Goal: Communication & Community: Share content

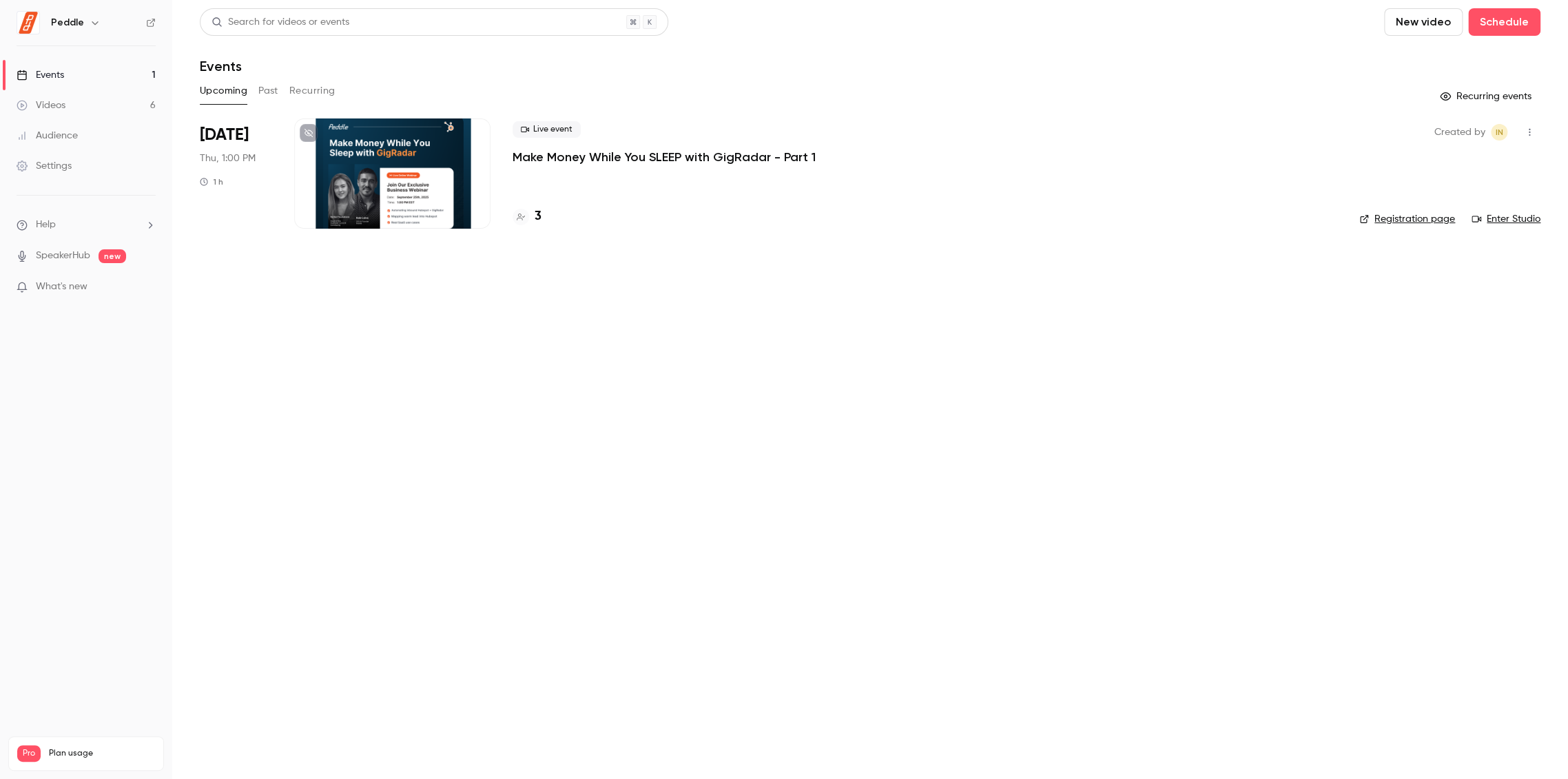
click at [1533, 135] on icon "button" at bounding box center [1528, 132] width 11 height 10
click at [1438, 167] on div "Share" at bounding box center [1476, 167] width 105 height 14
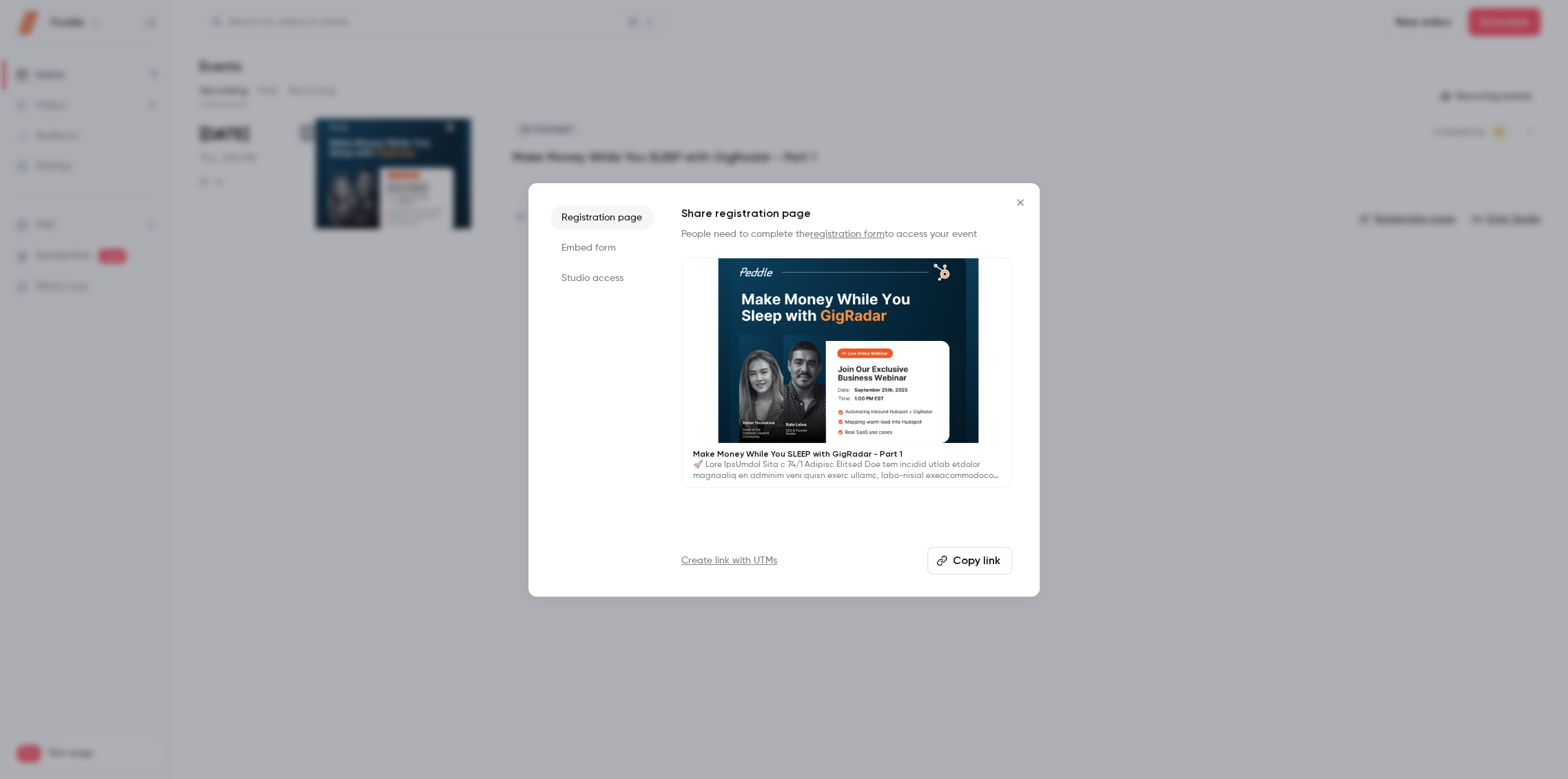
click at [977, 557] on button "Copy link" at bounding box center [969, 560] width 84 height 27
click at [1021, 200] on icon "Close" at bounding box center [1019, 201] width 6 height 6
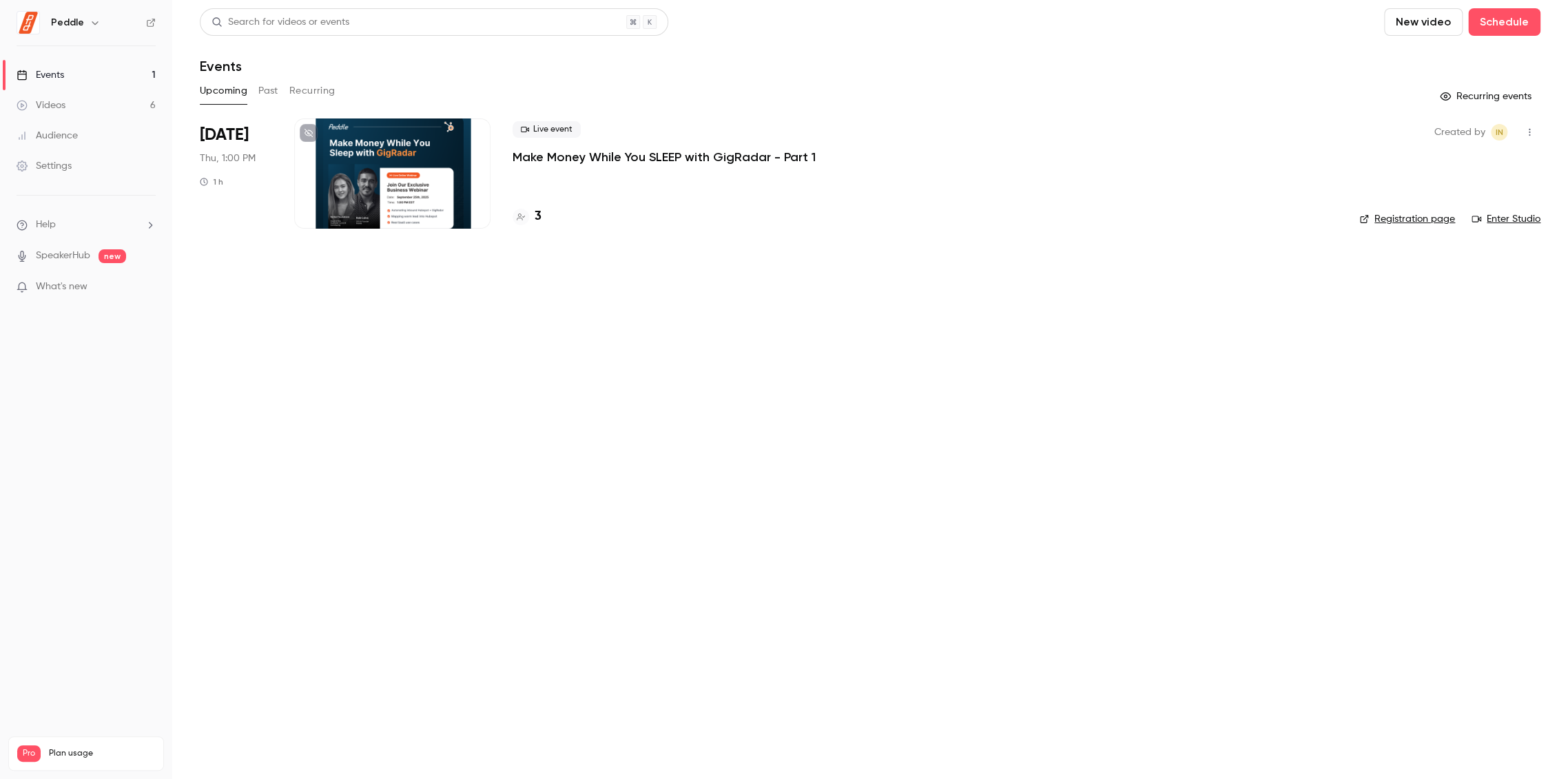
click at [399, 154] on div at bounding box center [391, 173] width 196 height 110
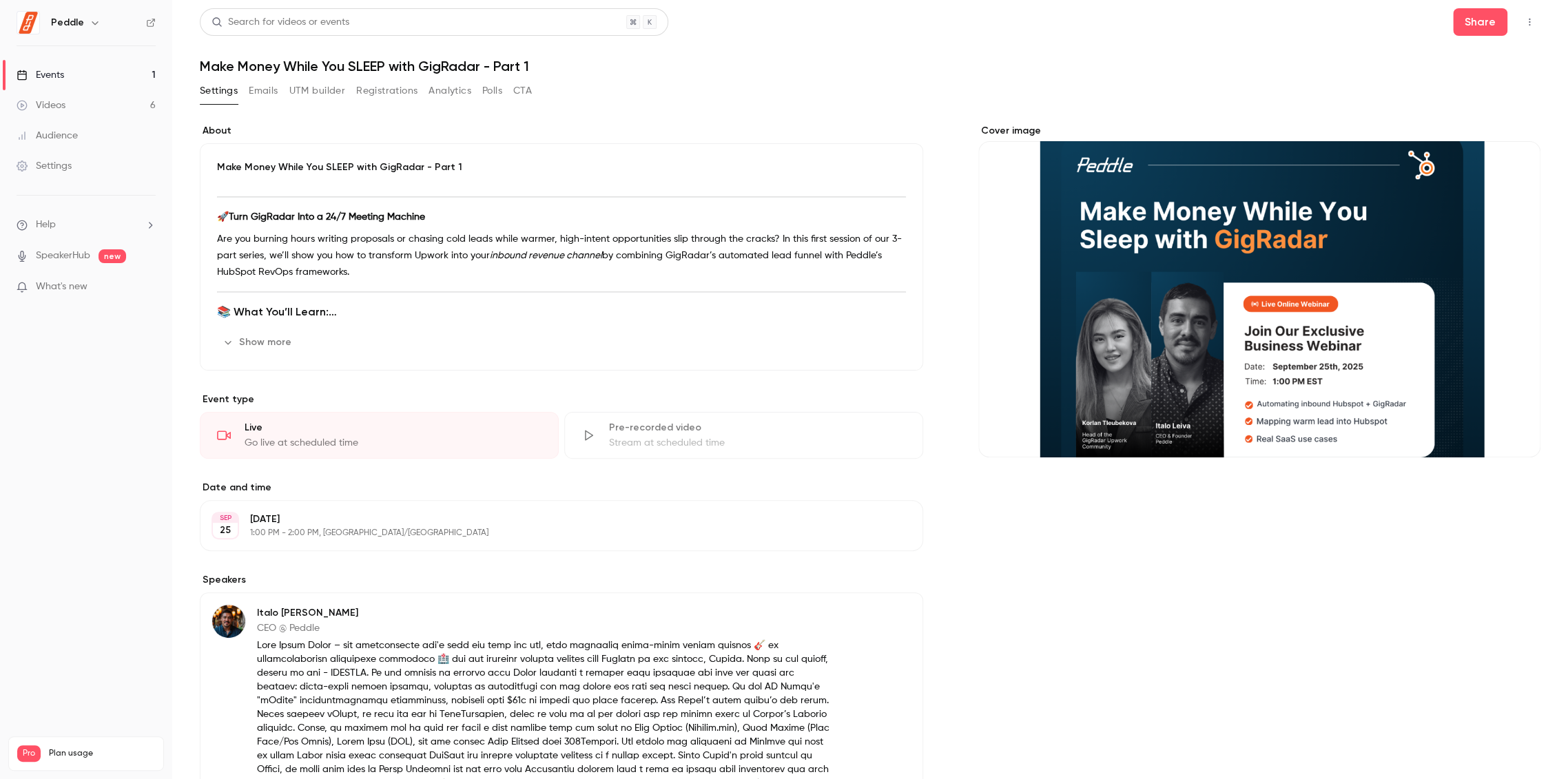
click at [422, 244] on p "Are you burning hours writing proposals or chasing cold leads while warmer, hig…" at bounding box center [561, 255] width 689 height 49
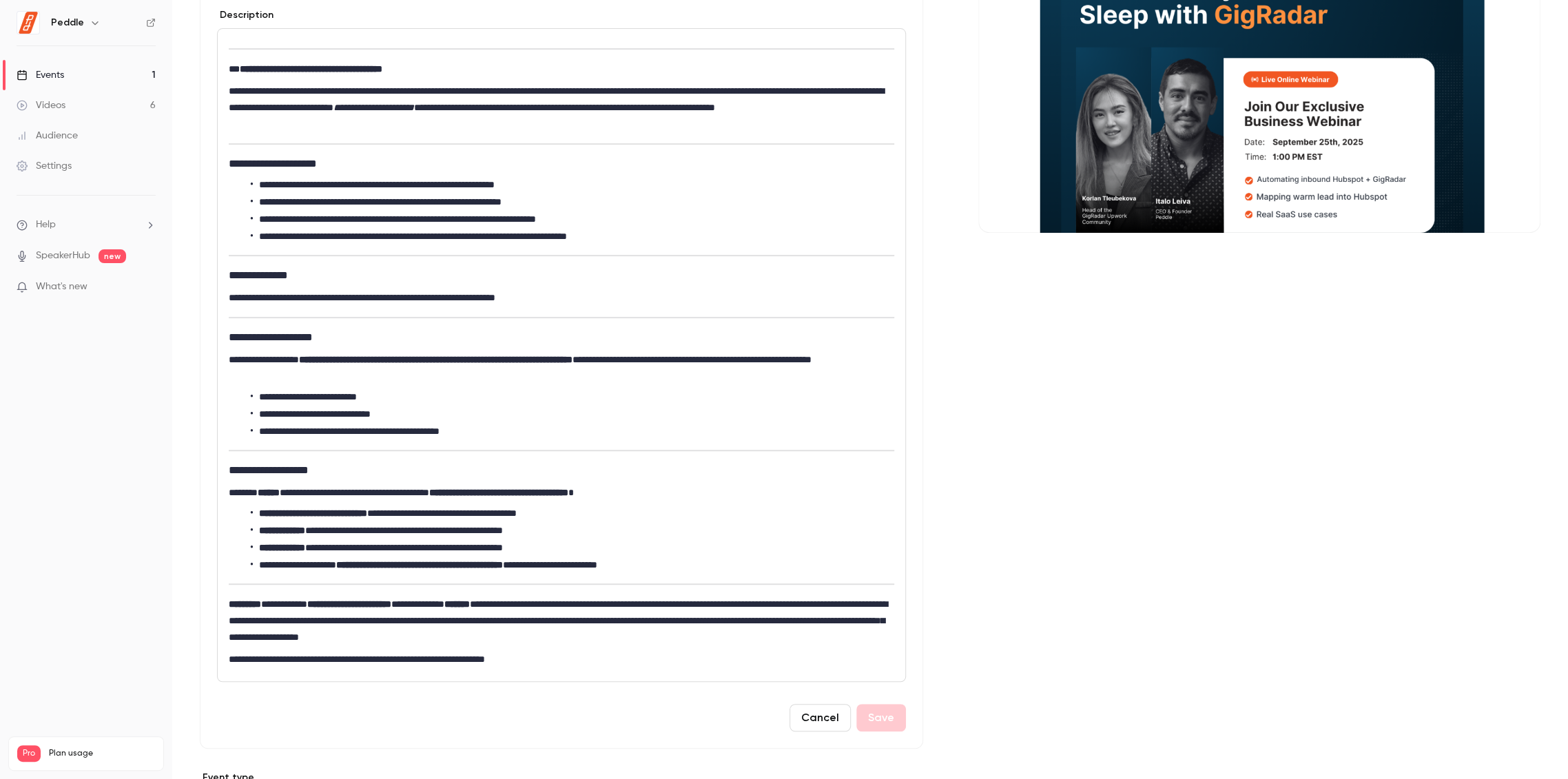
scroll to position [229, 0]
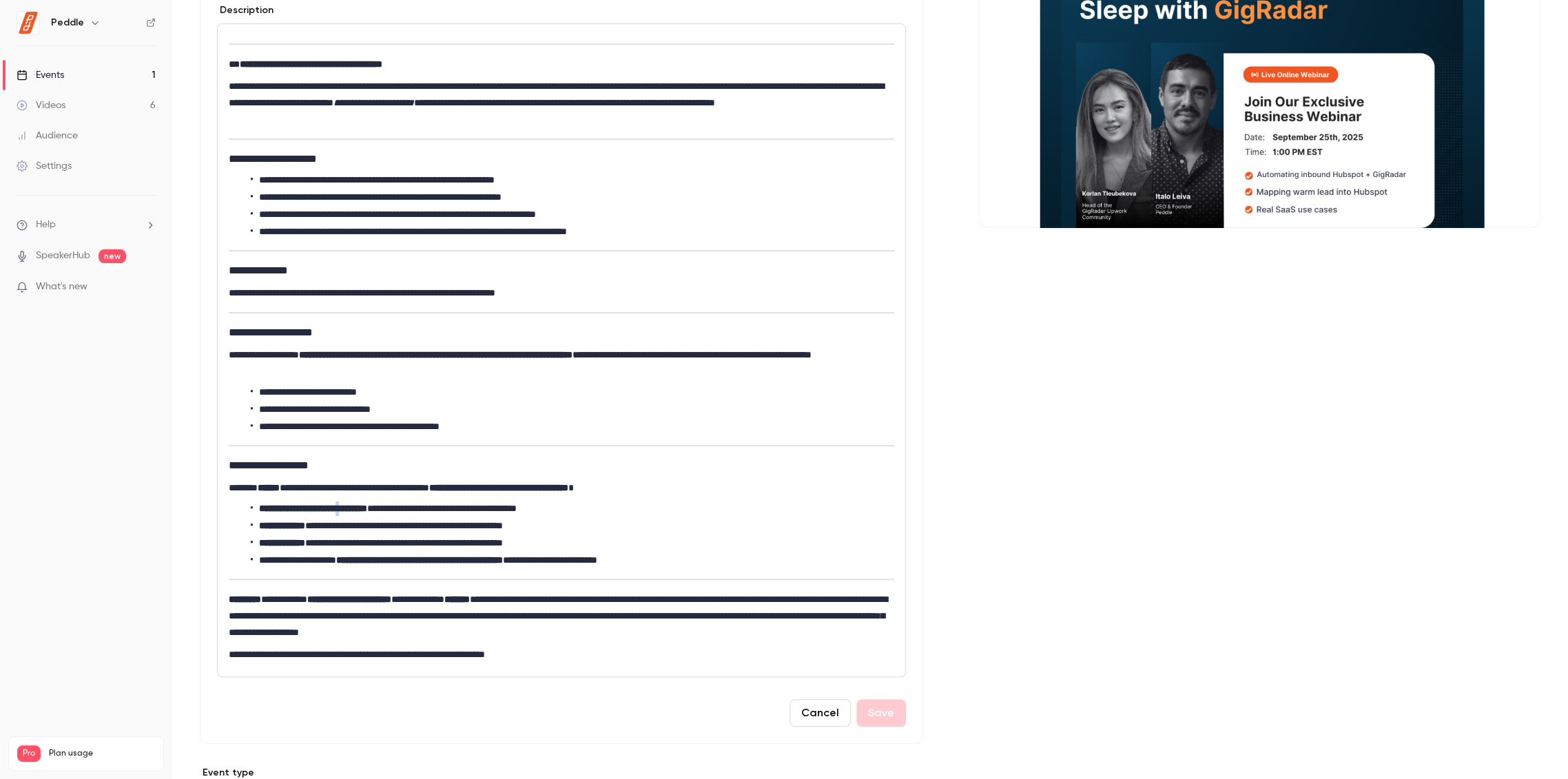
click at [354, 509] on strong "**********" at bounding box center [312, 508] width 108 height 10
click at [370, 507] on strong "**********" at bounding box center [314, 508] width 112 height 10
click at [876, 708] on button "Save" at bounding box center [881, 712] width 49 height 27
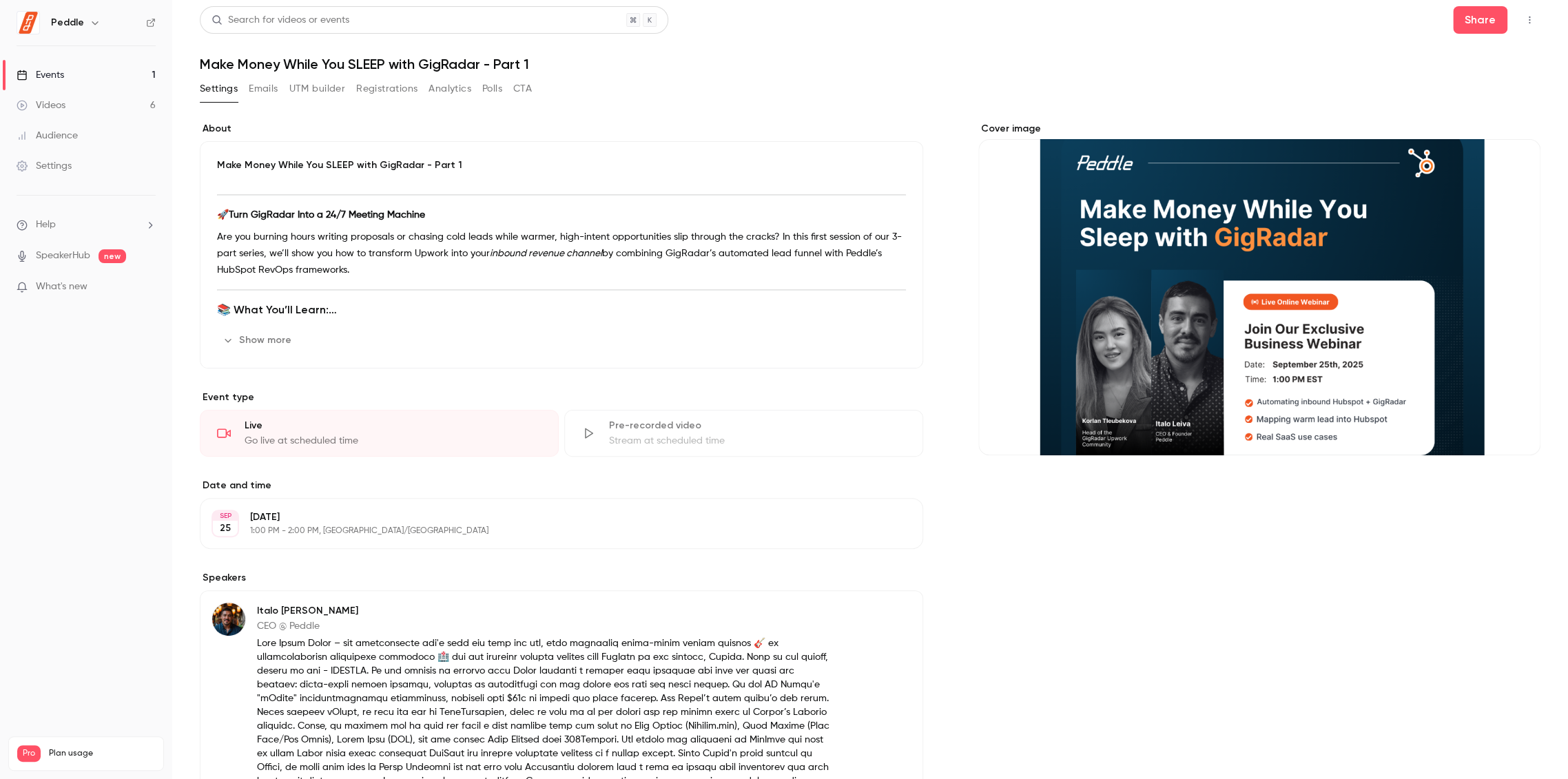
scroll to position [0, 0]
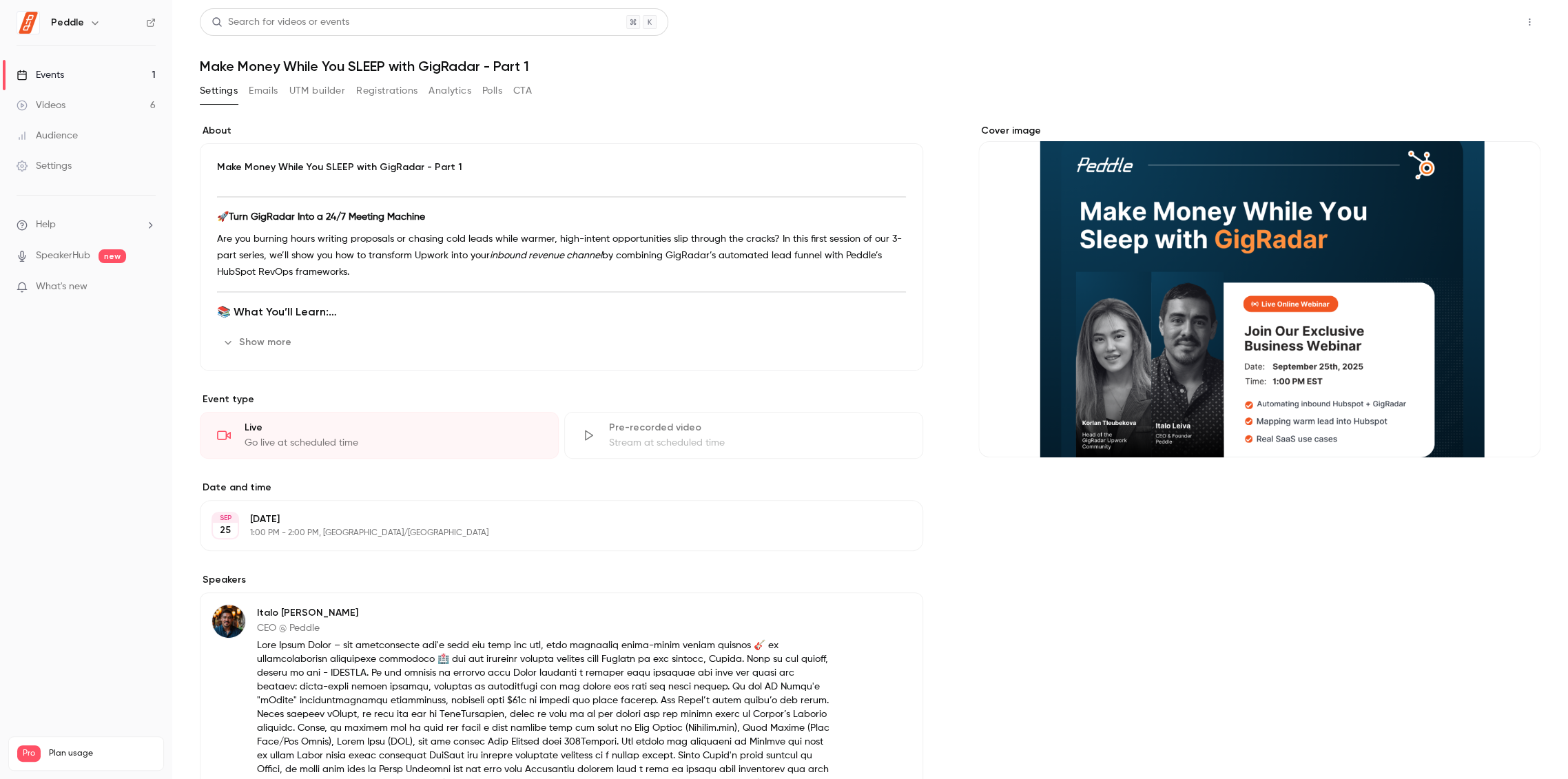
click at [1471, 23] on button "Share" at bounding box center [1480, 21] width 55 height 27
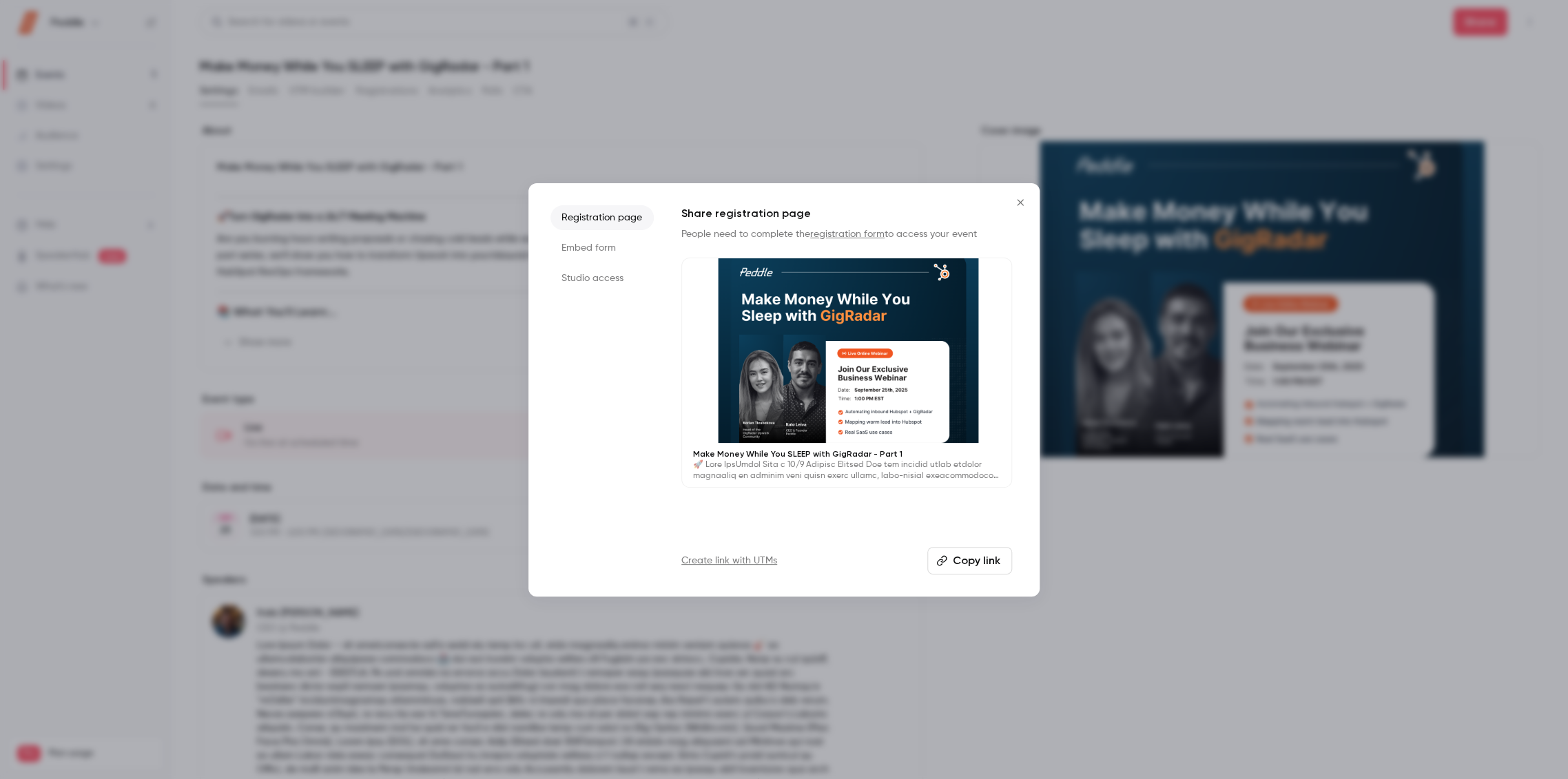
click at [965, 567] on button "Copy link" at bounding box center [969, 560] width 84 height 27
click at [1015, 207] on icon "Close" at bounding box center [1020, 202] width 17 height 11
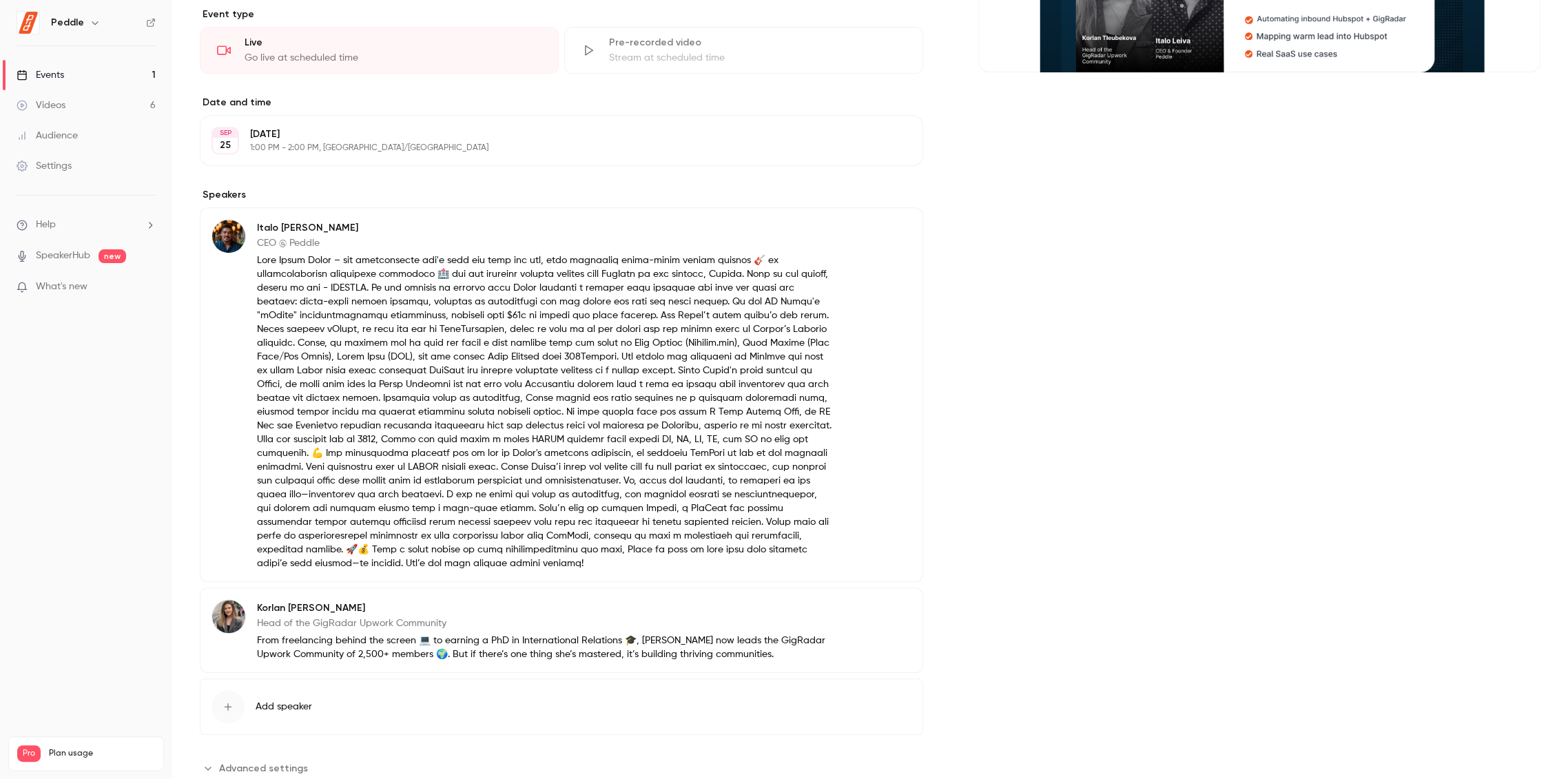
scroll to position [195, 0]
